Goal: Find specific page/section

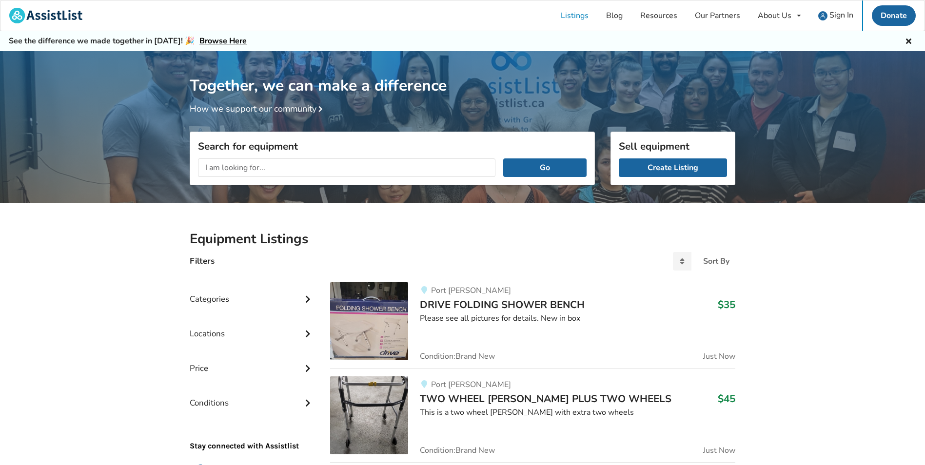
click at [295, 294] on div "Categories" at bounding box center [252, 292] width 125 height 35
click at [228, 372] on div "Bathroom Safety Bedroom Equipment Daily Living Aids Mobility Pediatric Equipmen…" at bounding box center [252, 381] width 125 height 129
click at [226, 378] on label "Mobility" at bounding box center [214, 382] width 48 height 12
checkbox input "true"
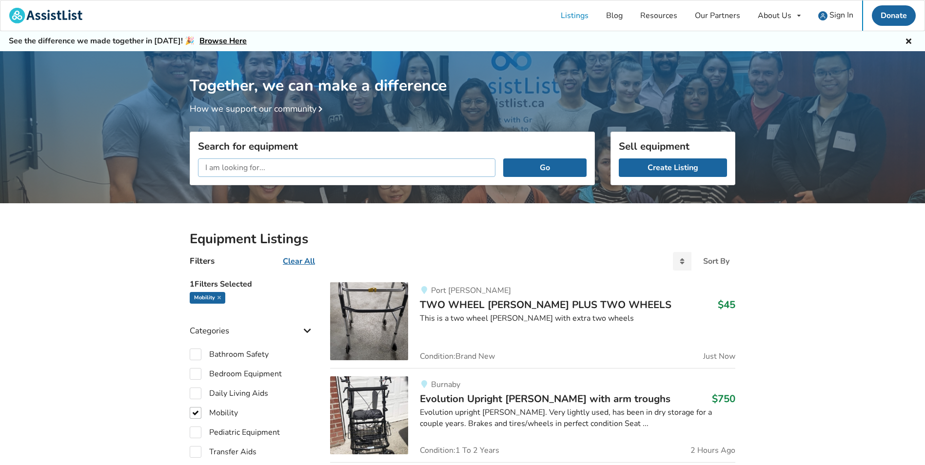
click at [366, 174] on input "text" at bounding box center [347, 168] width 298 height 19
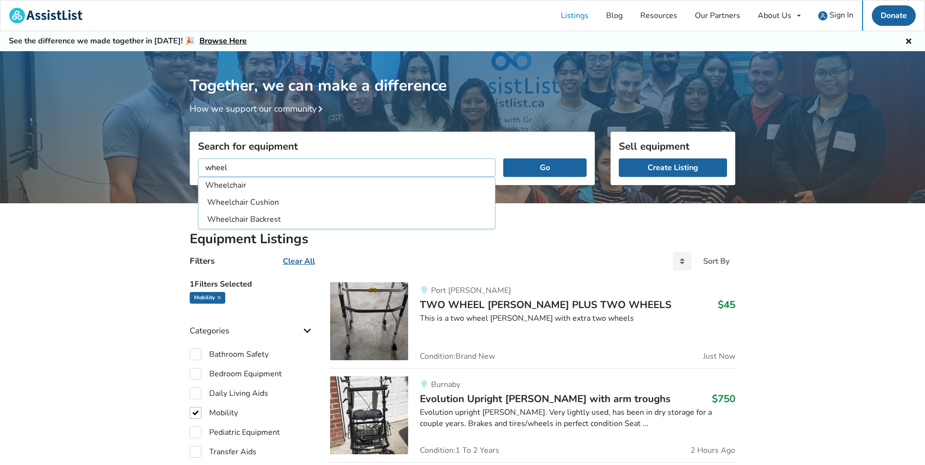
type input "Wheelchair"
click at [503, 159] on button "Go" at bounding box center [544, 168] width 83 height 19
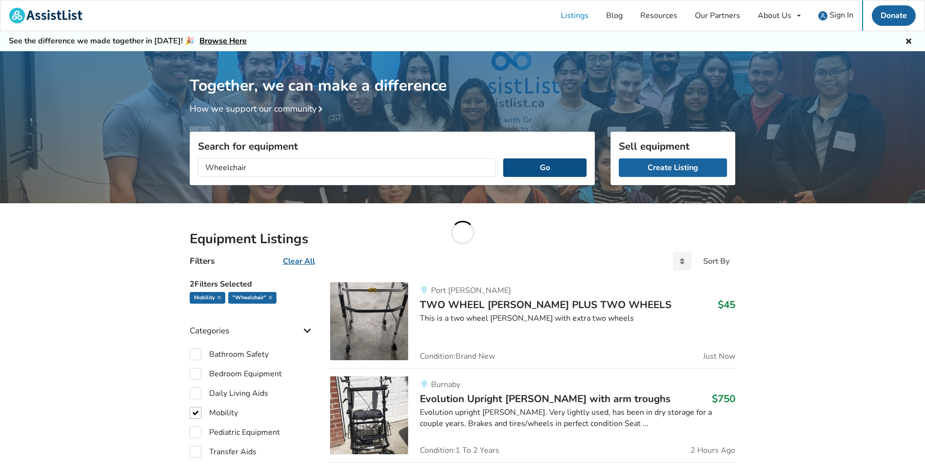
click at [555, 171] on button "Go" at bounding box center [544, 168] width 83 height 19
click at [414, 165] on input "Wheelchair" at bounding box center [347, 168] width 298 height 19
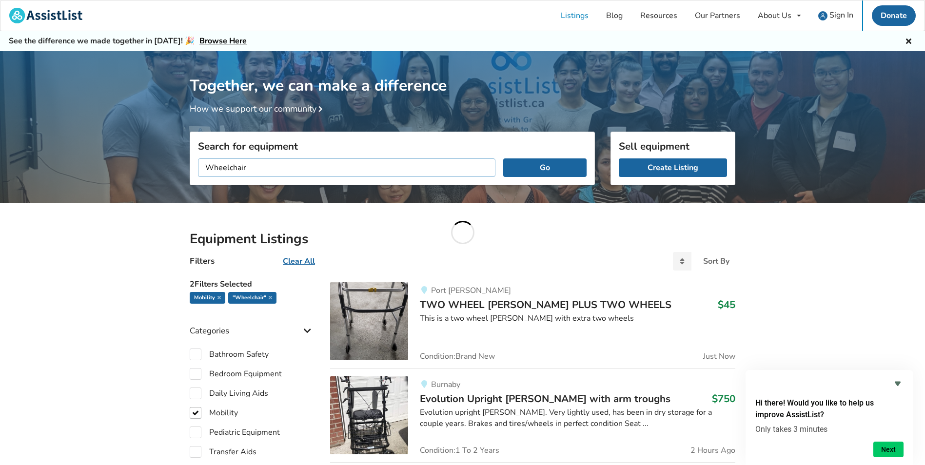
drag, startPoint x: 381, startPoint y: 166, endPoint x: 172, endPoint y: 166, distance: 209.8
click at [219, 298] on icon at bounding box center [219, 297] width 3 height 5
checkbox input "false"
click at [557, 165] on button "Go" at bounding box center [544, 168] width 83 height 19
